Goal: Information Seeking & Learning: Learn about a topic

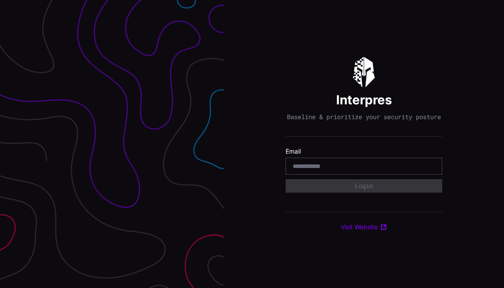
click at [305, 170] on input "email" at bounding box center [364, 166] width 142 height 8
type input "**********"
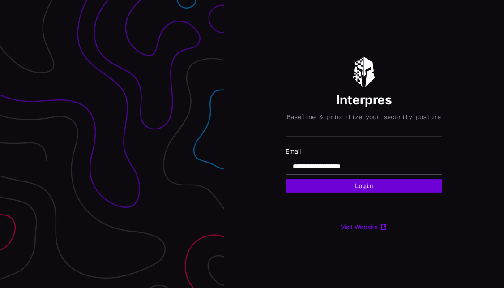
click at [353, 190] on button "Login" at bounding box center [364, 185] width 157 height 13
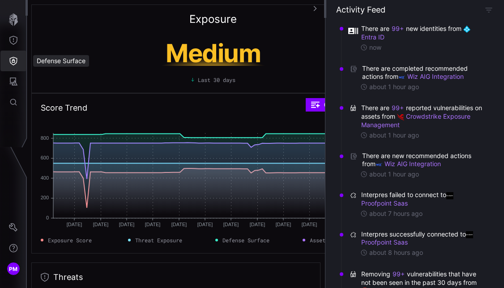
click at [15, 60] on icon "Defense Surface" at bounding box center [13, 60] width 9 height 9
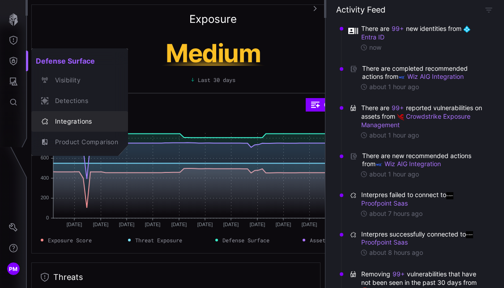
click at [57, 125] on div "Integrations" at bounding box center [85, 121] width 68 height 11
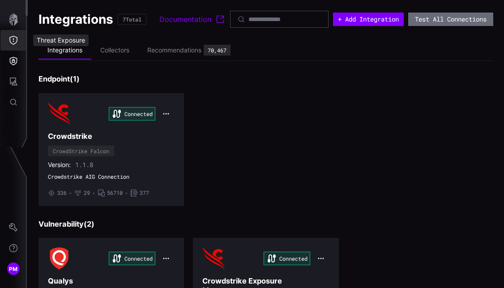
click at [11, 44] on icon "Threat Exposure" at bounding box center [13, 40] width 9 height 9
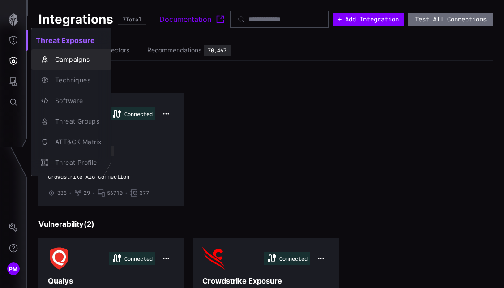
click at [51, 59] on div "Campaigns" at bounding box center [76, 59] width 51 height 11
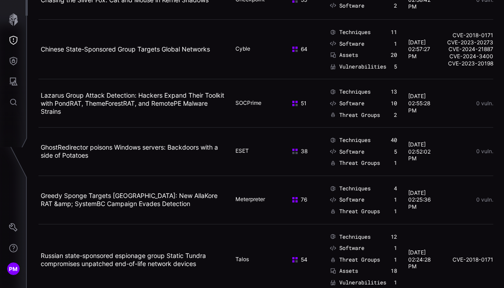
scroll to position [1187, 0]
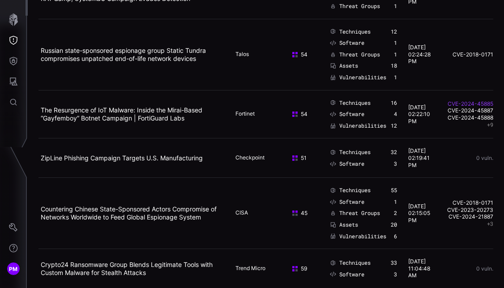
click at [468, 104] on link "CVE-2024-45885" at bounding box center [470, 103] width 47 height 7
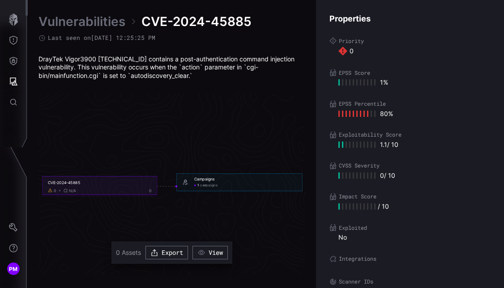
scroll to position [1932, 538]
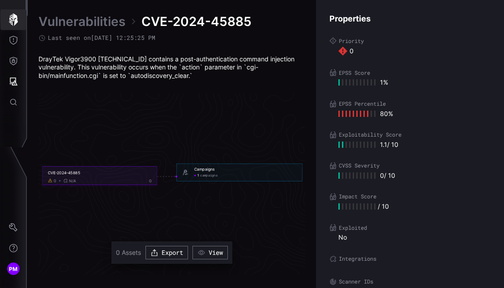
click at [17, 19] on icon "button" at bounding box center [13, 19] width 9 height 13
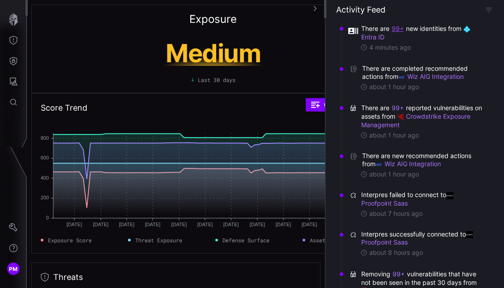
click at [396, 29] on button "99+" at bounding box center [397, 28] width 13 height 9
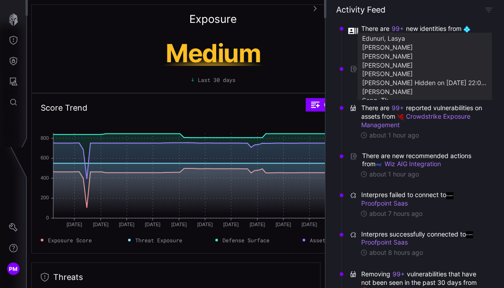
scroll to position [772, 0]
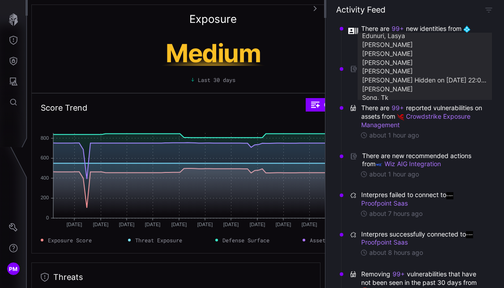
click at [277, 17] on div "Exposure Medium Last 30 days" at bounding box center [213, 48] width 364 height 89
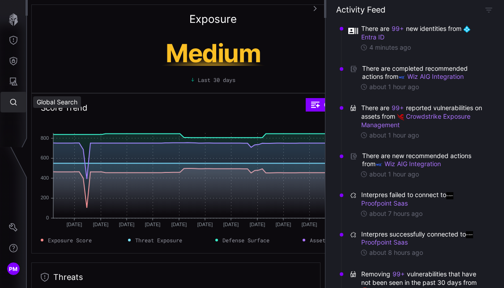
click at [17, 96] on button "Global Search" at bounding box center [13, 102] width 26 height 21
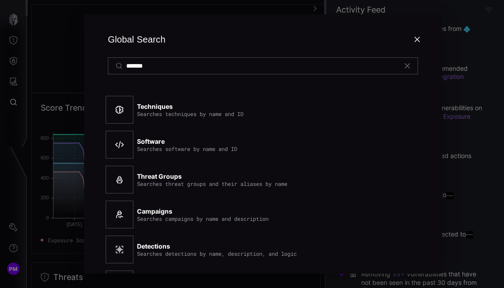
type input "*******"
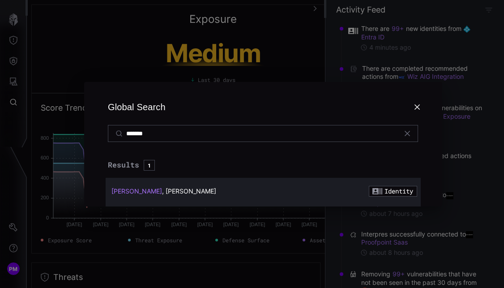
click at [135, 189] on span "[PERSON_NAME]" at bounding box center [136, 191] width 51 height 8
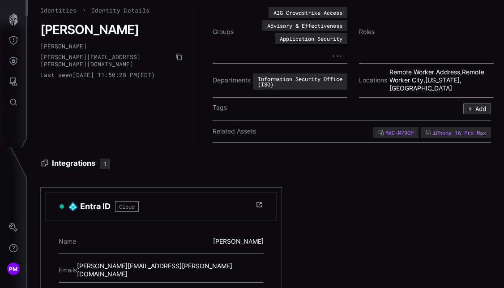
scroll to position [1, 0]
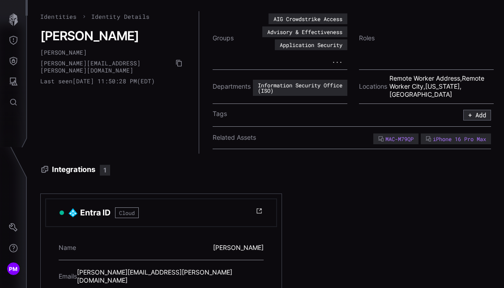
click at [328, 56] on div "..." at bounding box center [291, 58] width 111 height 13
click at [336, 60] on button "..." at bounding box center [337, 60] width 21 height 9
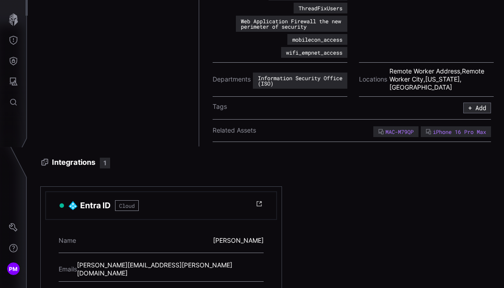
scroll to position [214, 0]
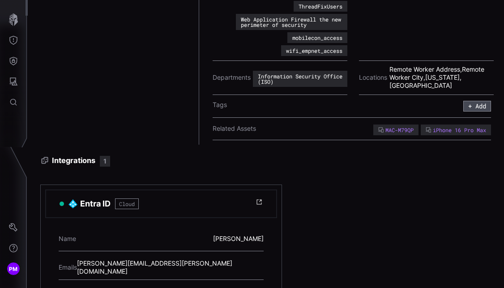
click at [477, 108] on button "+ Add" at bounding box center [477, 106] width 28 height 11
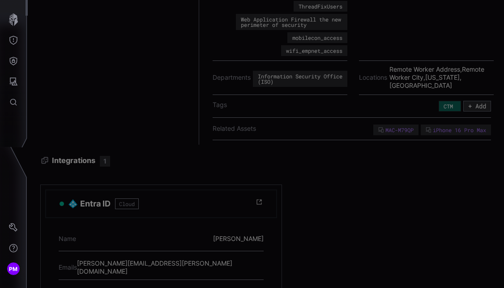
click at [447, 171] on div at bounding box center [252, 144] width 504 height 288
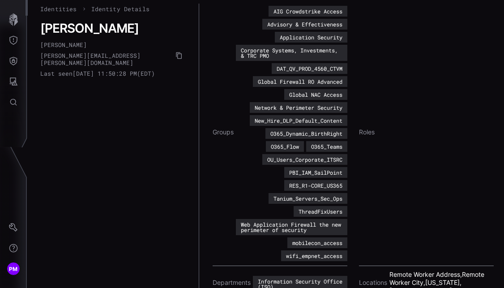
scroll to position [0, 0]
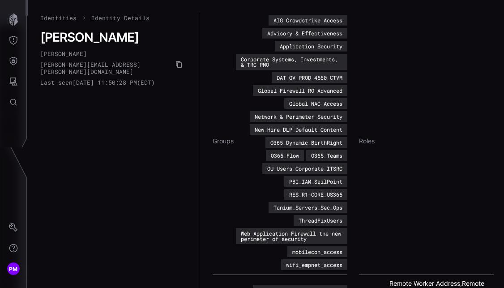
click at [72, 23] on li "Identities" at bounding box center [58, 18] width 37 height 11
click at [66, 18] on link "Identities" at bounding box center [58, 18] width 37 height 8
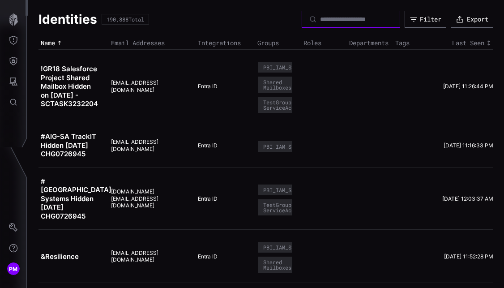
click at [326, 21] on input at bounding box center [351, 19] width 63 height 8
type input "******"
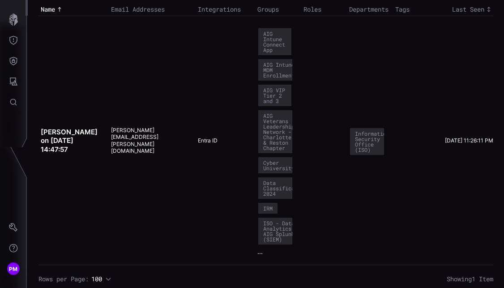
scroll to position [40, 0]
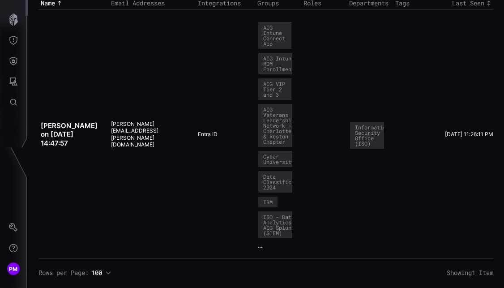
click at [261, 249] on span "..." at bounding box center [259, 245] width 5 height 8
click at [258, 248] on span "..." at bounding box center [259, 245] width 5 height 8
click at [260, 248] on span "..." at bounding box center [259, 245] width 5 height 8
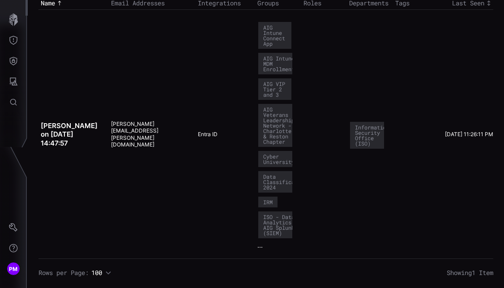
click at [295, 236] on td "AIG Intune Connect App AIG Intune MDM Enrollment AIG VIP Tier 2 and 3 AIG Veter…" at bounding box center [278, 134] width 46 height 249
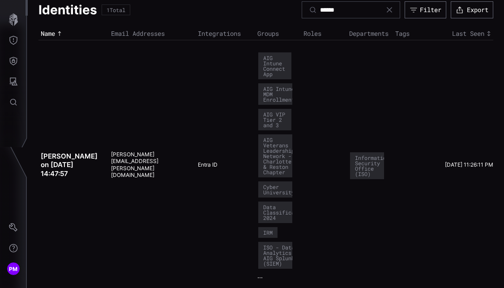
scroll to position [0, 0]
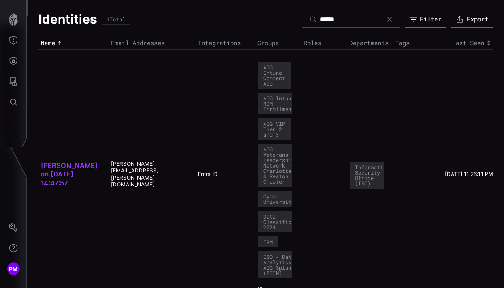
click at [66, 172] on link "[PERSON_NAME] on [DATE] 14:47:57" at bounding box center [69, 174] width 57 height 26
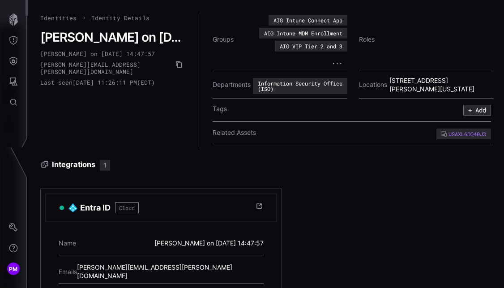
click at [335, 64] on button "..." at bounding box center [337, 61] width 21 height 9
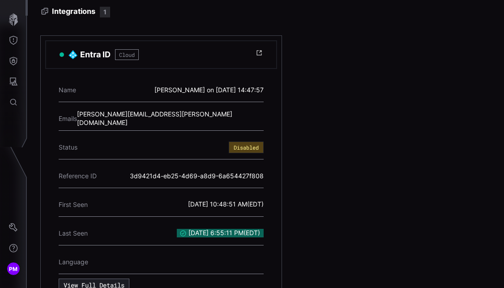
scroll to position [387, 0]
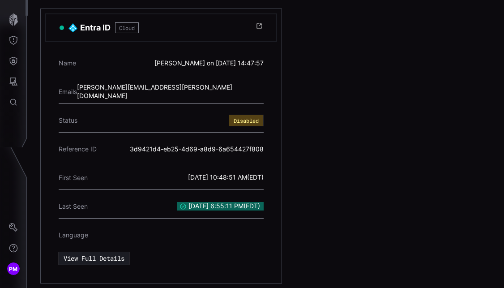
click at [94, 258] on button "View Full Details" at bounding box center [94, 258] width 71 height 13
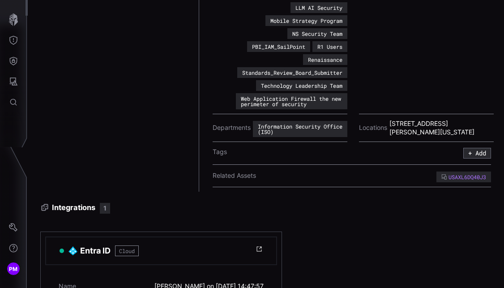
scroll to position [0, 0]
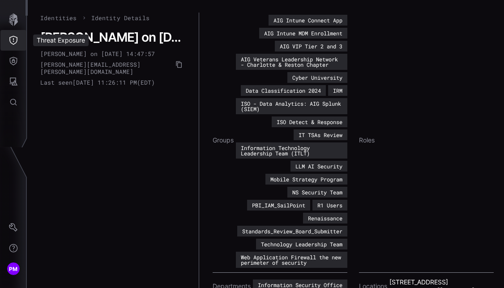
click at [12, 40] on icon "Threat Exposure" at bounding box center [13, 40] width 9 height 9
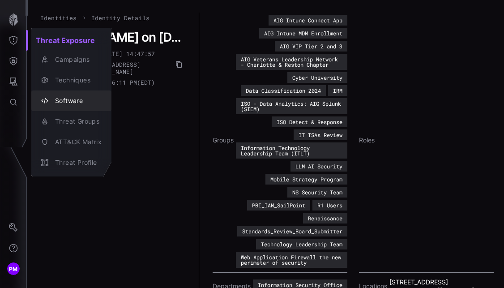
click at [70, 94] on div "Software" at bounding box center [71, 100] width 73 height 13
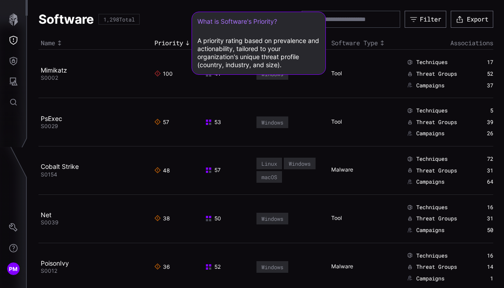
click at [170, 42] on span "Priority" at bounding box center [168, 43] width 29 height 8
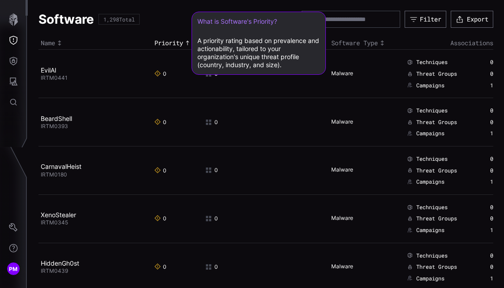
click at [173, 42] on span "Priority" at bounding box center [168, 43] width 29 height 8
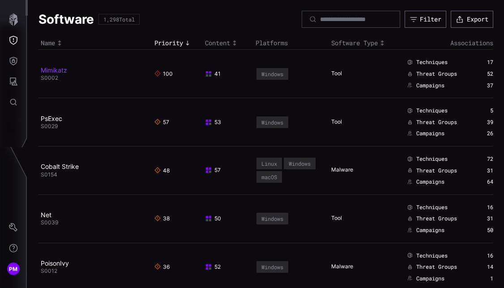
click at [63, 69] on link "Mimikatz" at bounding box center [54, 70] width 26 height 8
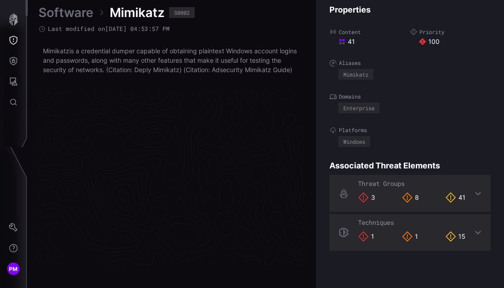
scroll to position [1928, 538]
